Goal: Information Seeking & Learning: Learn about a topic

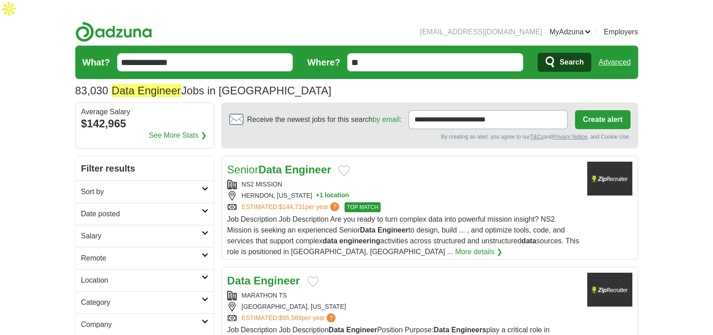
click at [97, 208] on h2 "Date posted" at bounding box center [141, 213] width 120 height 11
click at [101, 230] on link "Last 24 hours" at bounding box center [144, 235] width 127 height 11
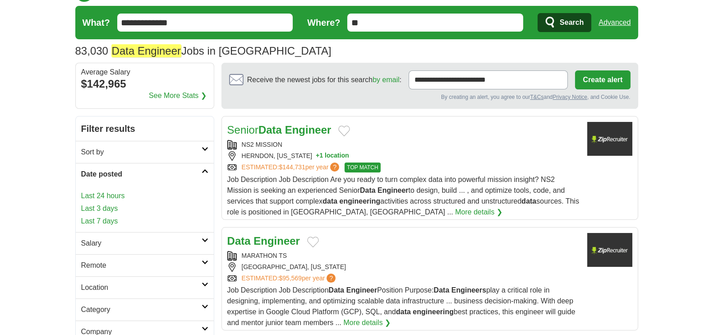
scroll to position [112, 0]
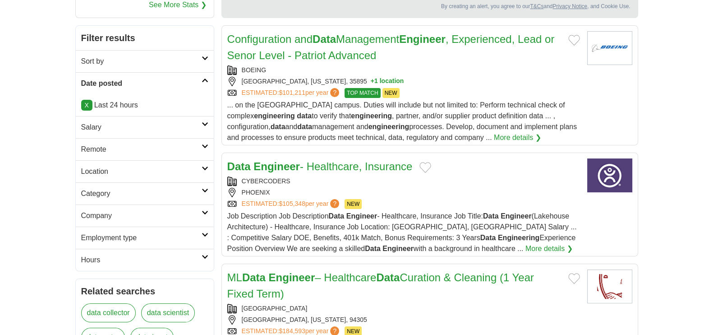
click at [95, 145] on h2 "Remote" at bounding box center [141, 149] width 120 height 11
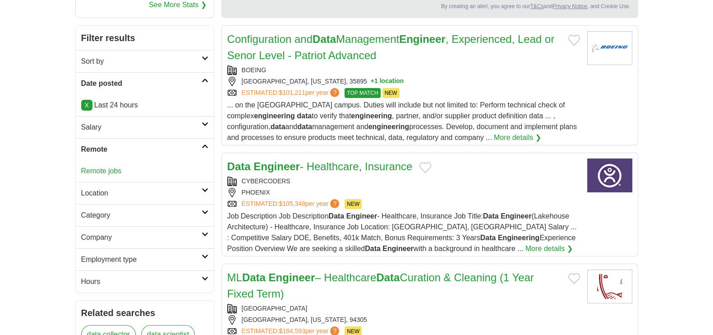
click at [99, 168] on link "Remote jobs" at bounding box center [101, 171] width 41 height 8
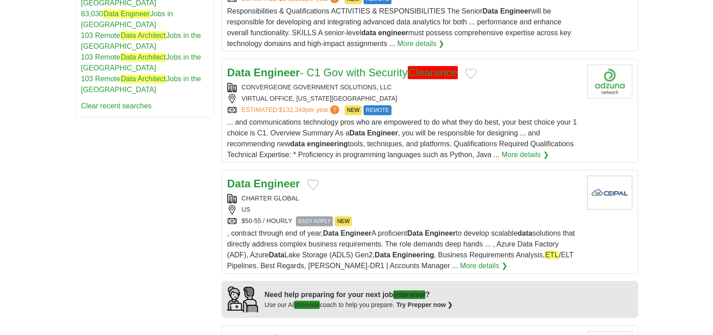
scroll to position [677, 0]
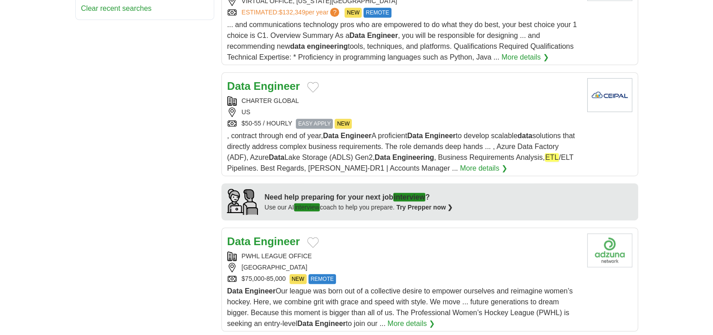
click at [283, 80] on strong "Engineer" at bounding box center [277, 86] width 46 height 12
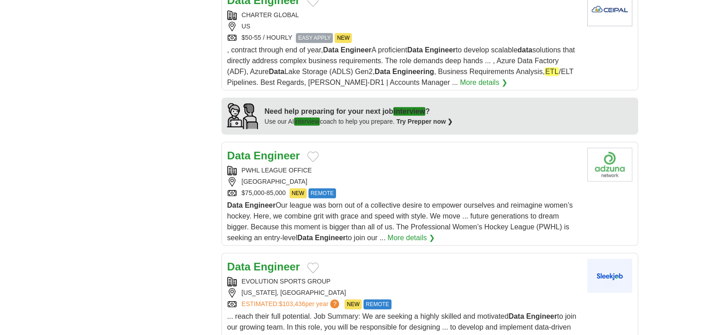
scroll to position [789, 0]
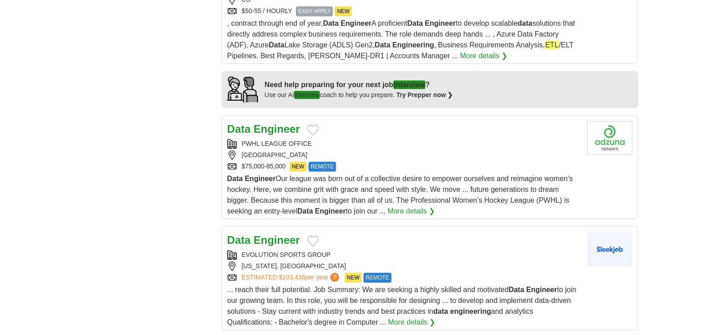
click at [282, 123] on strong "Engineer" at bounding box center [277, 129] width 46 height 12
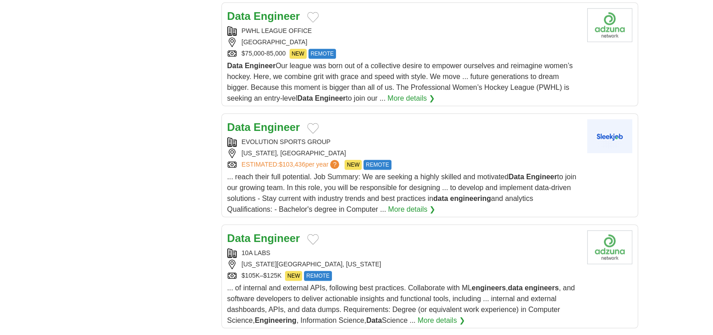
click at [282, 121] on strong "Engineer" at bounding box center [277, 127] width 46 height 12
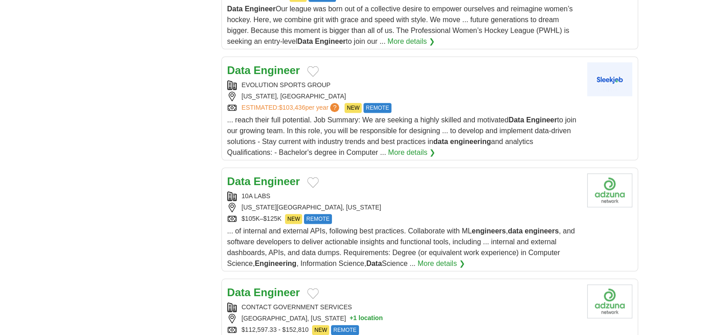
click at [282, 175] on strong "Engineer" at bounding box center [277, 181] width 46 height 12
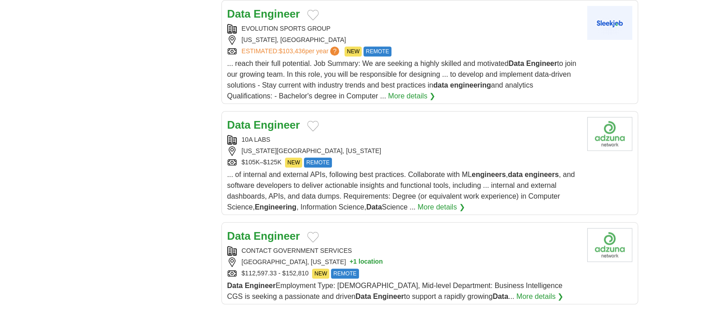
click at [270, 228] on h2 "Data Engineer" at bounding box center [263, 236] width 73 height 16
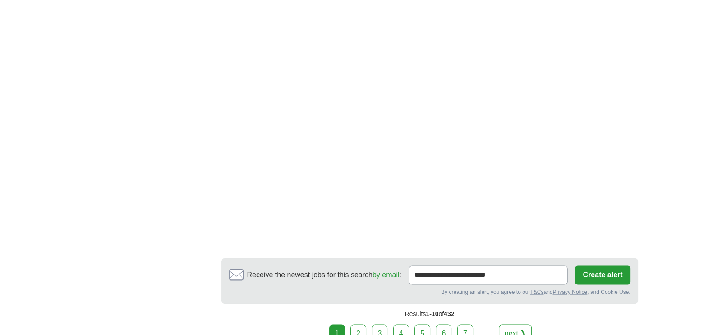
scroll to position [1522, 0]
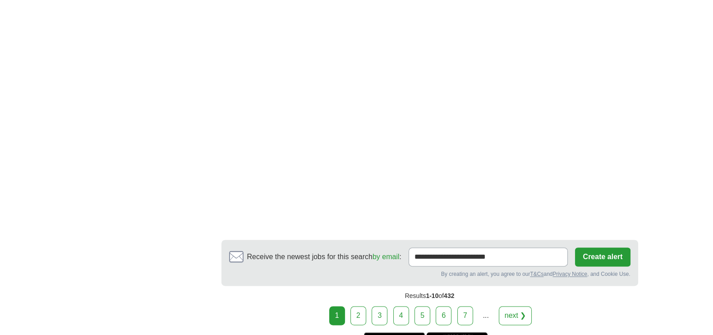
click at [358, 306] on link "2" at bounding box center [359, 315] width 16 height 19
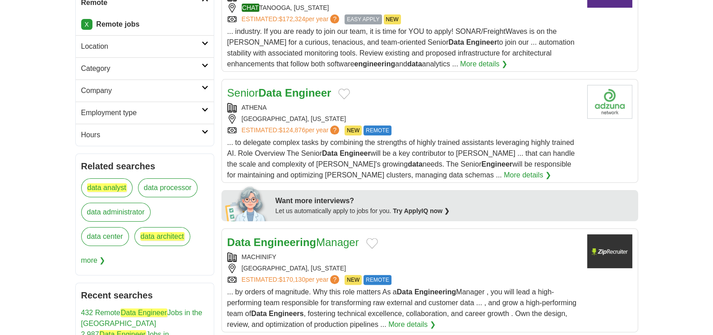
scroll to position [282, 0]
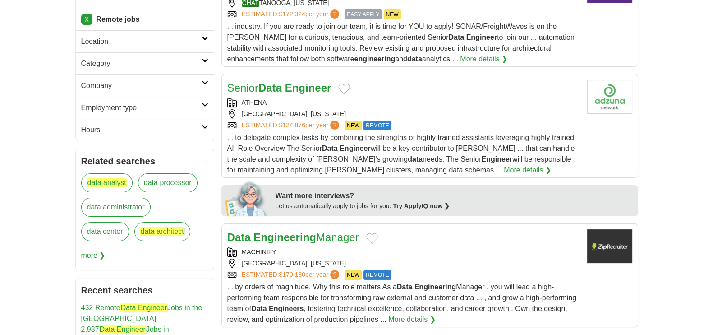
click at [298, 74] on article "Senior Data Engineer ATHENA PALO ALTO, CALIFORNIA ESTIMATED: $124,876 per year …" at bounding box center [430, 126] width 417 height 104
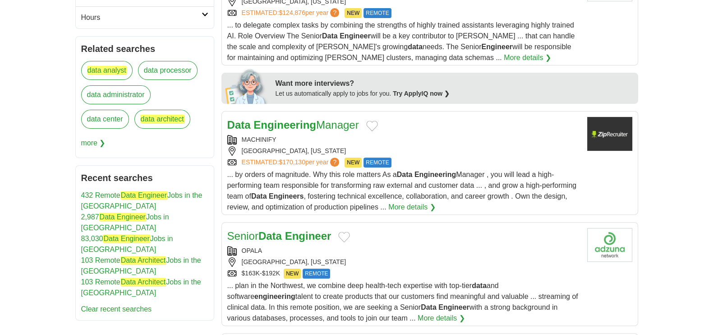
click at [294, 135] on div "MACHINIFY" at bounding box center [403, 139] width 353 height 9
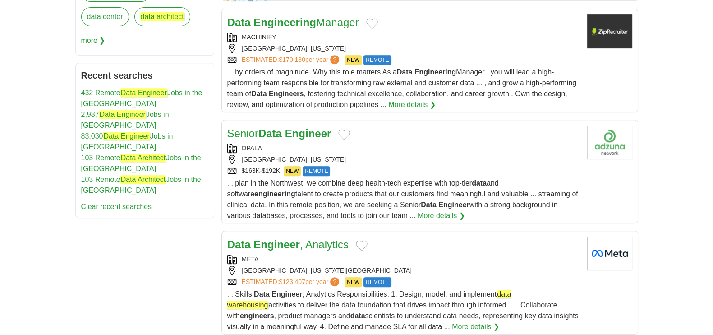
scroll to position [508, 0]
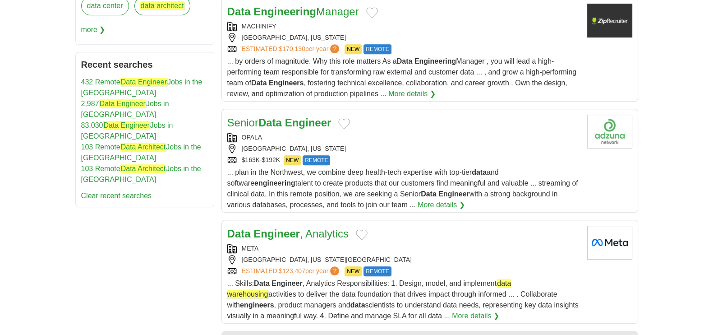
click at [294, 133] on div "OPALA" at bounding box center [403, 137] width 353 height 9
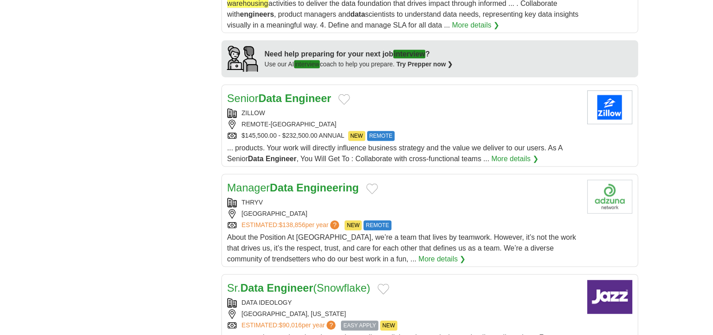
scroll to position [845, 0]
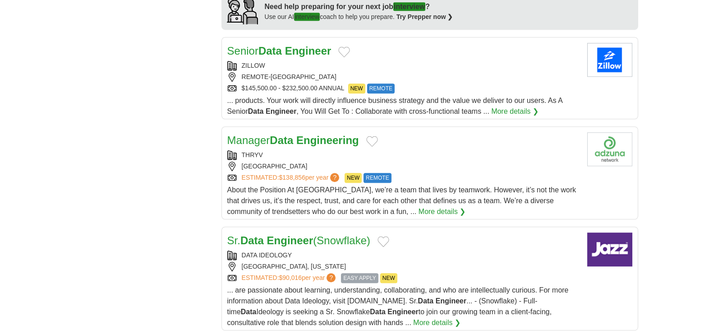
click at [293, 134] on strong "Data" at bounding box center [281, 140] width 23 height 12
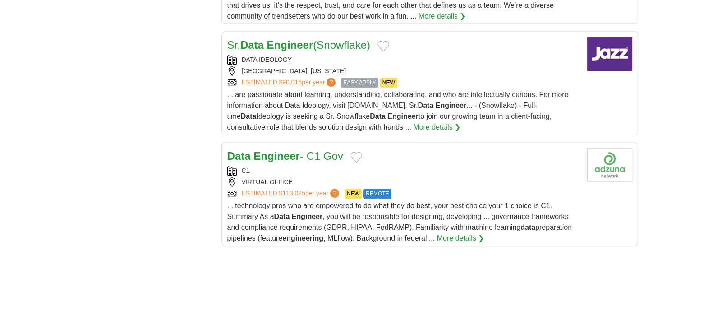
scroll to position [1072, 0]
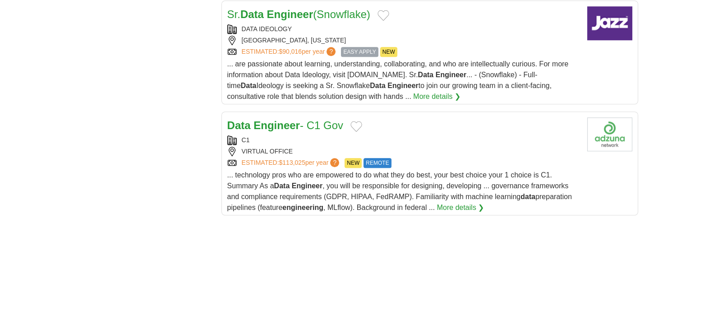
click at [294, 135] on div "C1" at bounding box center [403, 139] width 353 height 9
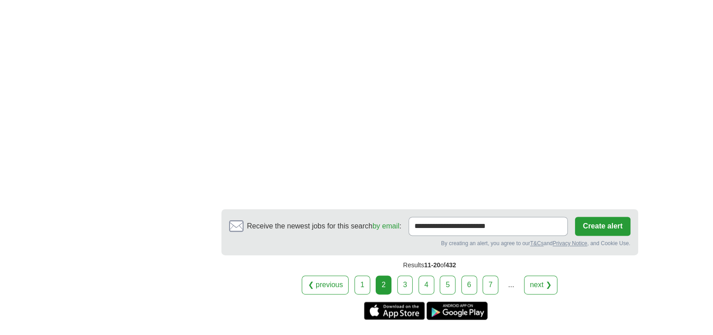
scroll to position [1635, 0]
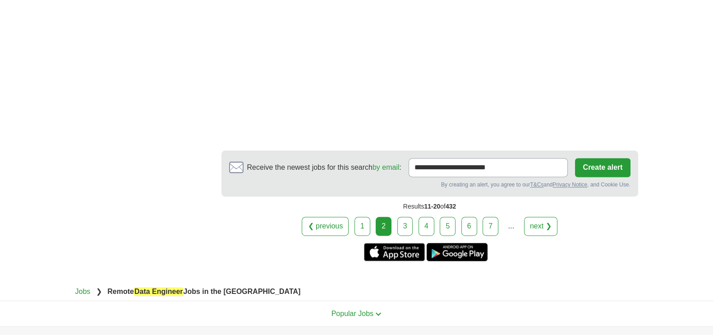
click at [405, 217] on link "3" at bounding box center [405, 226] width 16 height 19
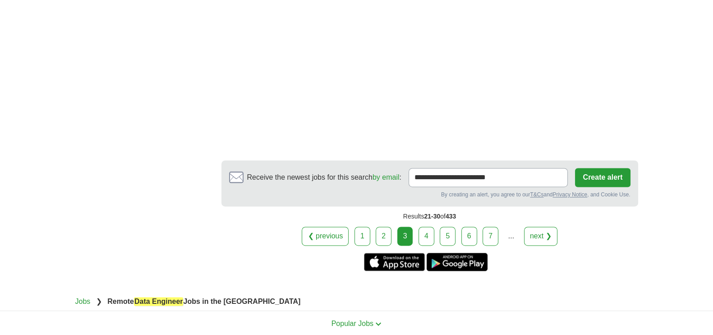
scroll to position [1635, 0]
click at [431, 226] on link "4" at bounding box center [427, 235] width 16 height 19
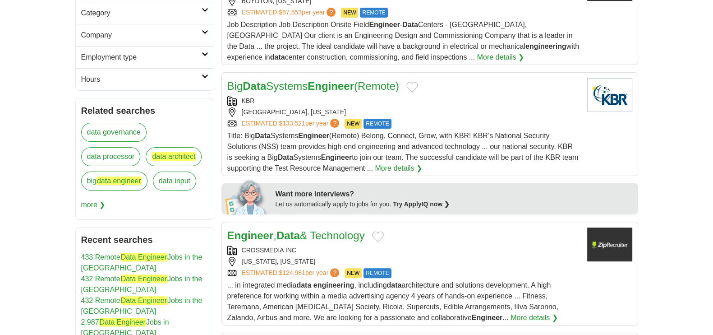
scroll to position [338, 0]
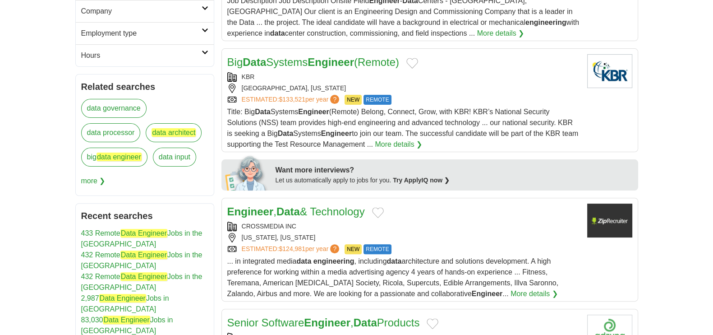
click at [321, 205] on link "Engineer , Data & Technology" at bounding box center [296, 211] width 138 height 12
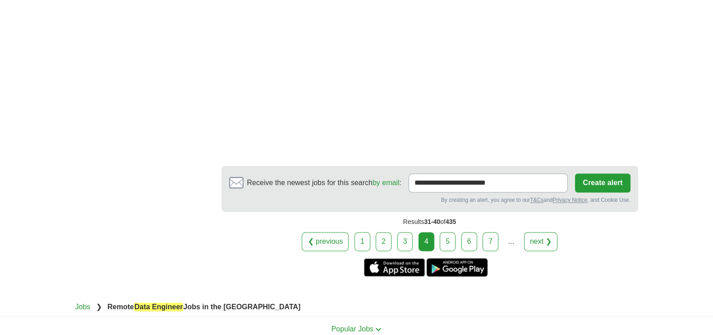
scroll to position [1691, 0]
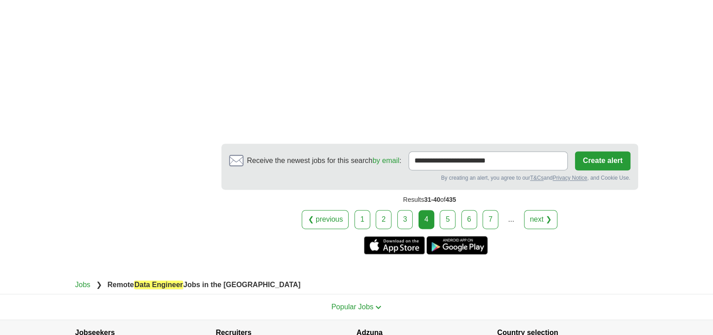
click at [451, 210] on link "5" at bounding box center [448, 219] width 16 height 19
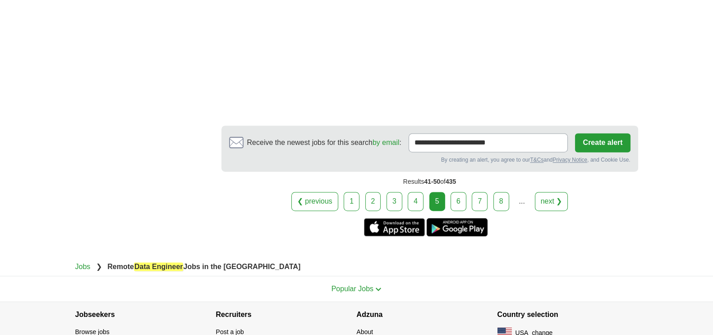
scroll to position [1679, 0]
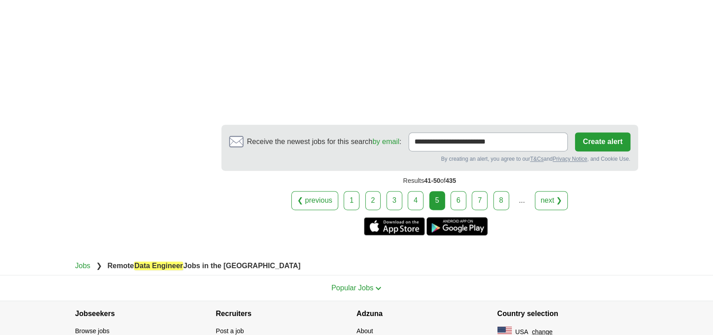
click at [458, 191] on link "6" at bounding box center [459, 200] width 16 height 19
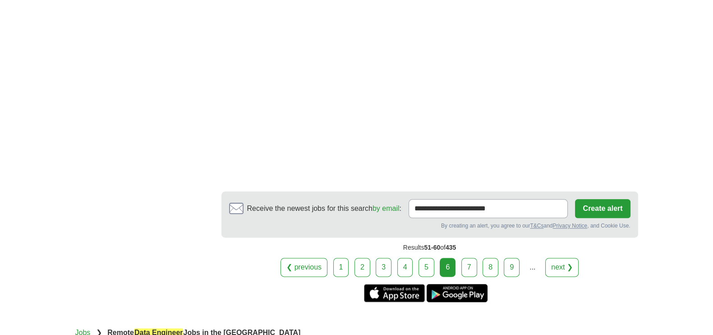
scroll to position [1379, 0]
